Goal: Browse casually

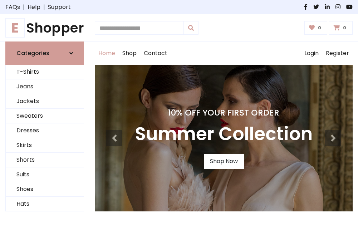
click at [179, 115] on h4 "10% Off Your First Order" at bounding box center [224, 113] width 178 height 10
click at [224, 161] on link "Shop Now" at bounding box center [224, 161] width 40 height 15
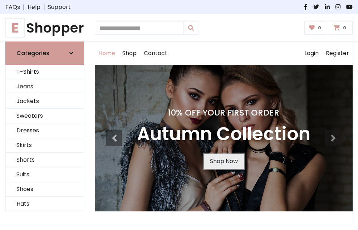
click at [224, 161] on link "Shop Now" at bounding box center [224, 161] width 40 height 15
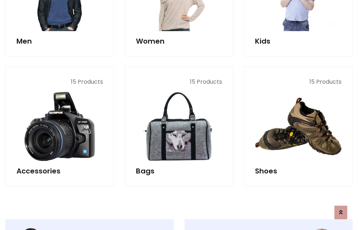
scroll to position [714, 0]
